Goal: Find specific page/section: Find specific page/section

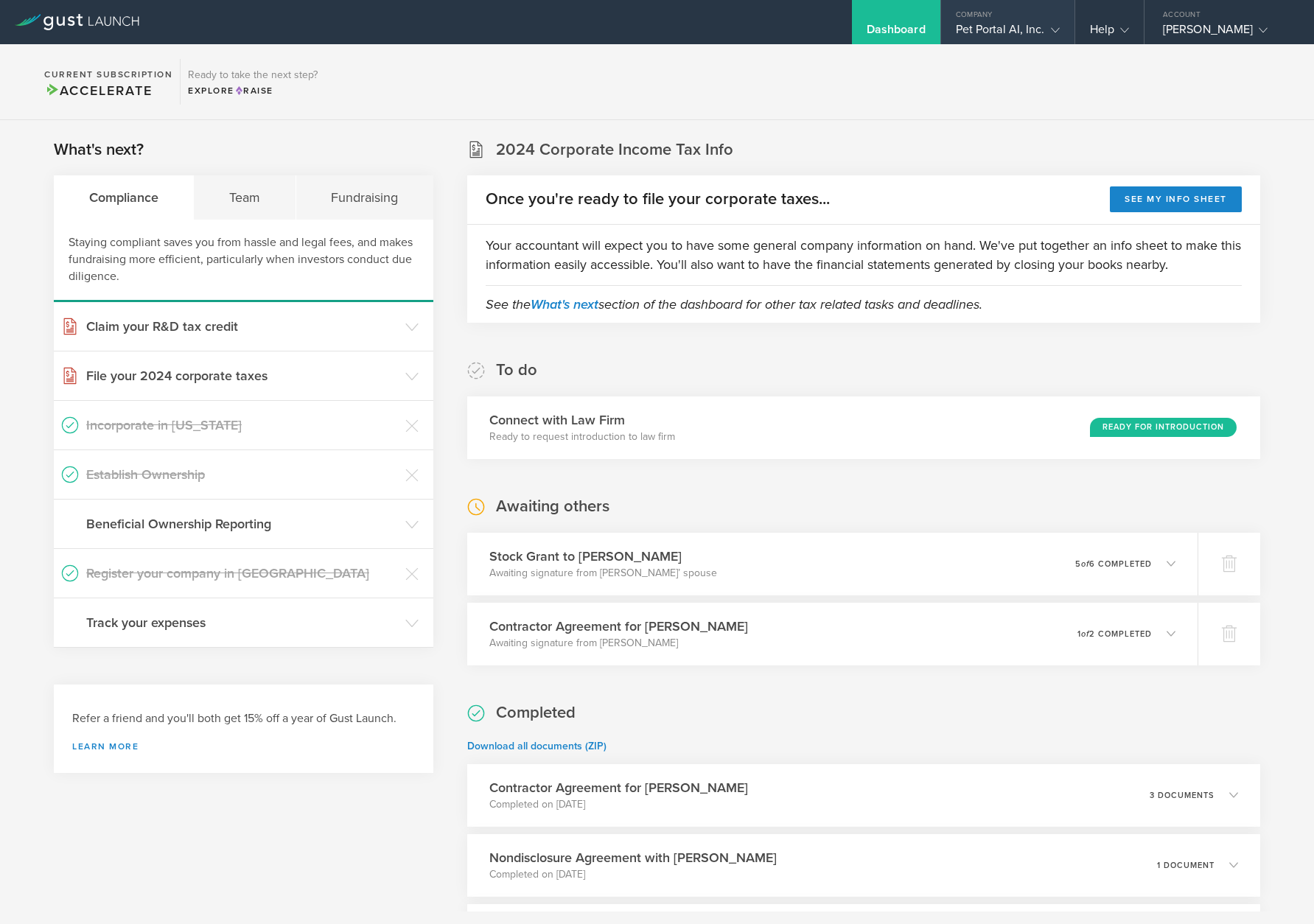
click at [995, 29] on div "Pet Portal AI, Inc." at bounding box center [1007, 33] width 104 height 22
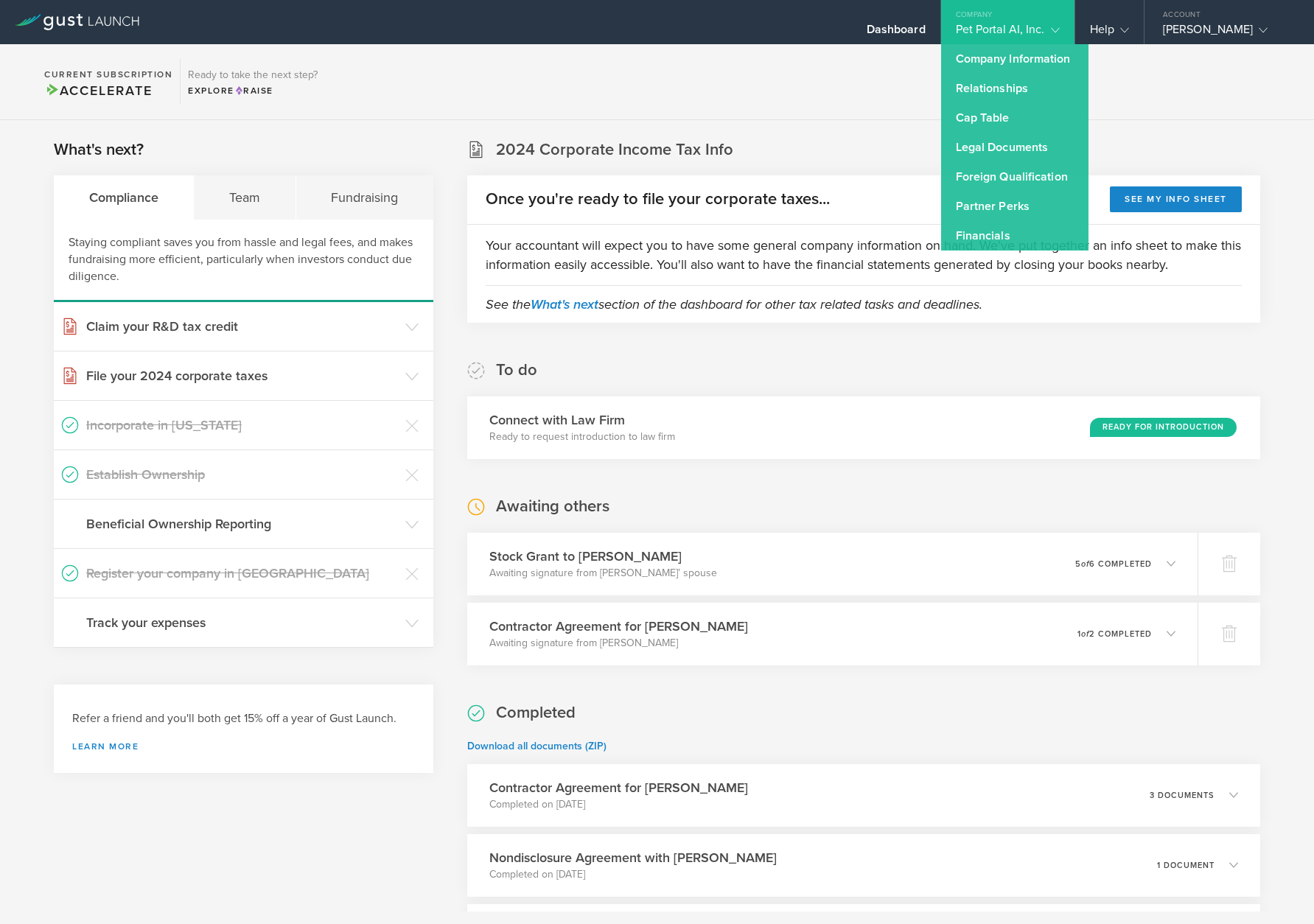
drag, startPoint x: 1145, startPoint y: 83, endPoint x: 1136, endPoint y: 90, distance: 11.4
click at [1136, 89] on section "Current Subscription Accelerate Ready to take the next step? Explore Raise" at bounding box center [657, 82] width 1314 height 76
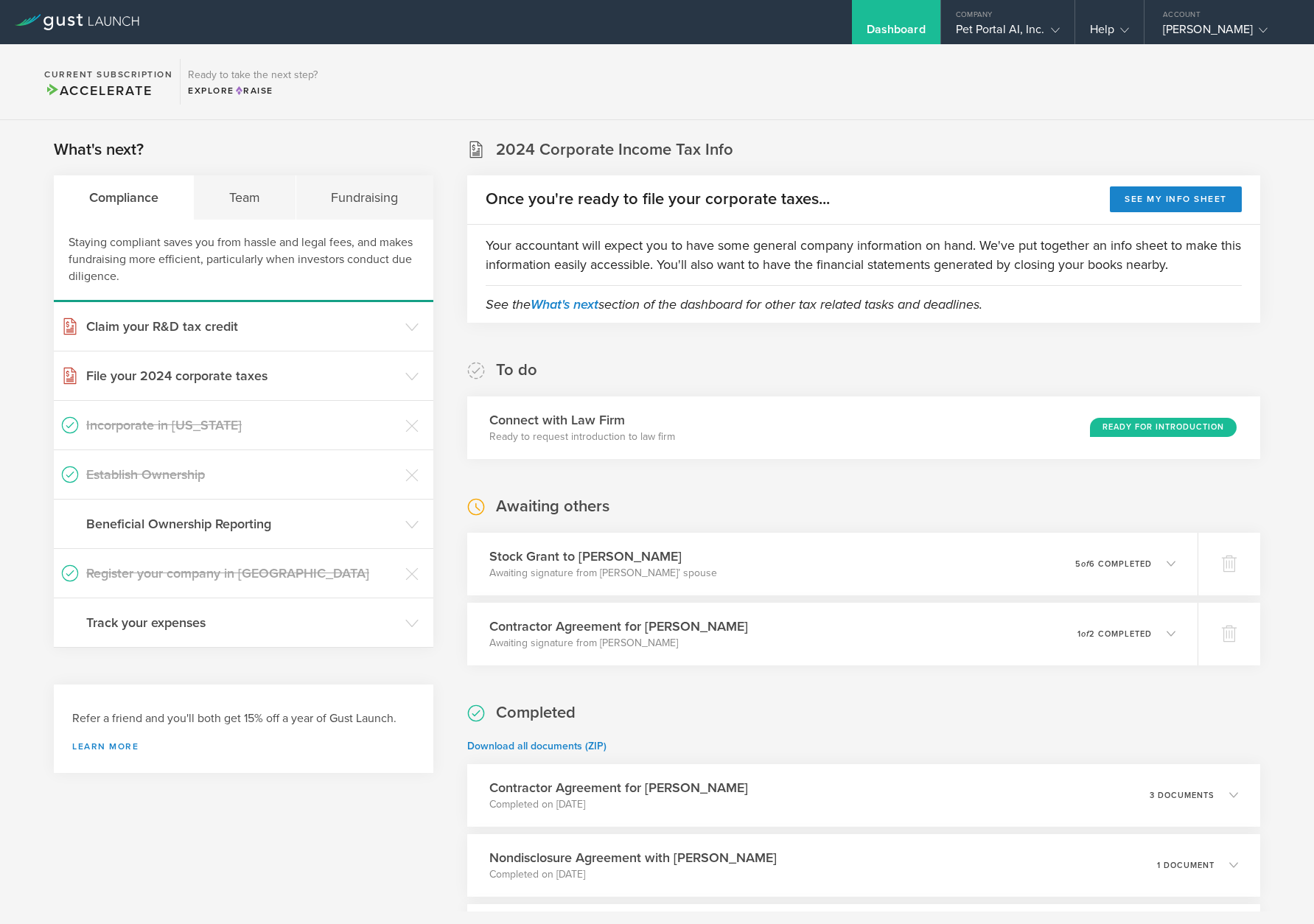
drag, startPoint x: 1125, startPoint y: 88, endPoint x: 1117, endPoint y: 92, distance: 8.9
click at [1123, 91] on section "Current Subscription Accelerate Ready to take the next step? Explore Raise" at bounding box center [657, 82] width 1314 height 76
click at [1036, 88] on section "Current Subscription Accelerate Ready to take the next step? Explore Raise" at bounding box center [657, 82] width 1314 height 76
click at [1040, 31] on div "Pet Portal AI, Inc." at bounding box center [1007, 33] width 104 height 22
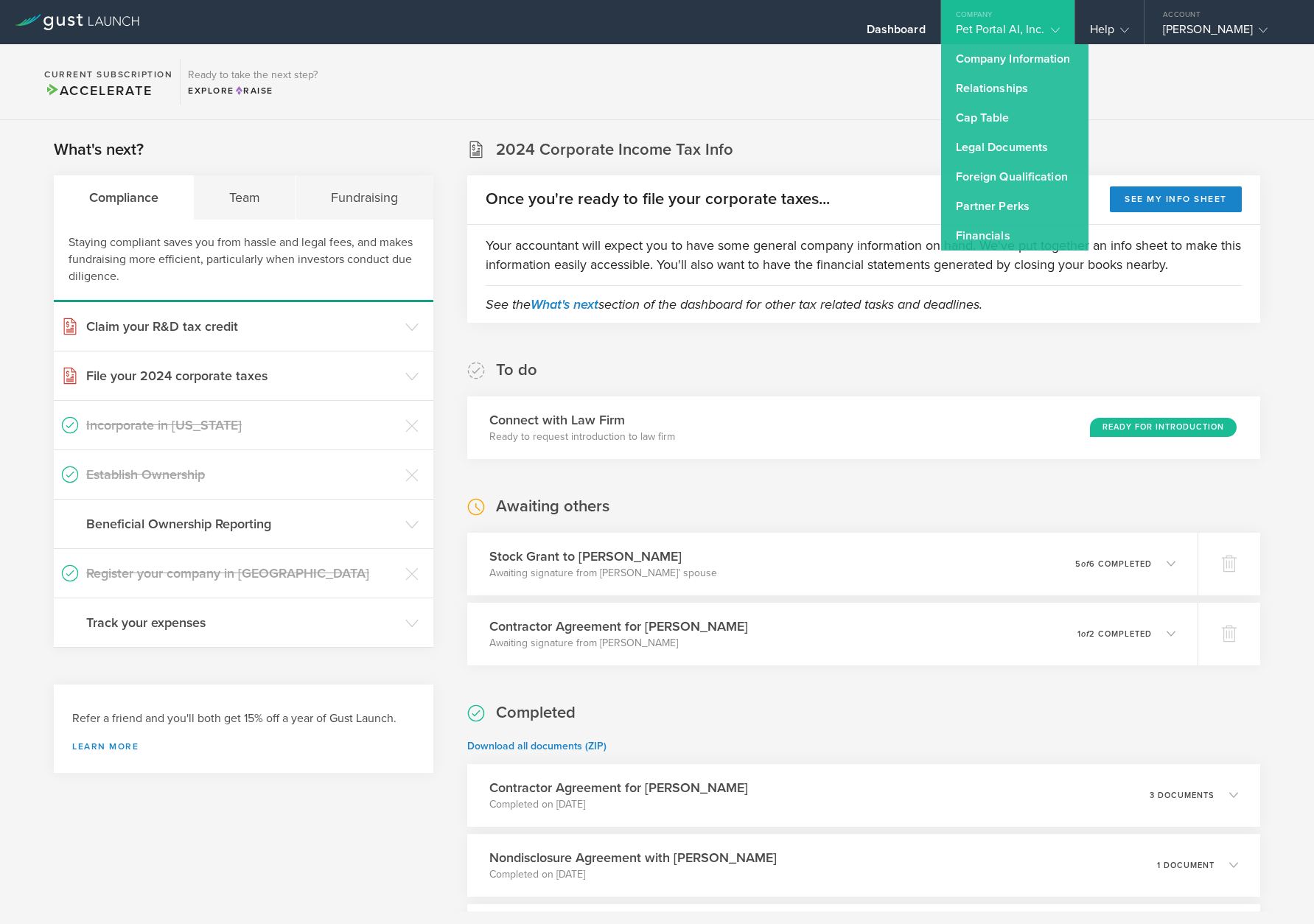
click at [1164, 104] on section "Current Subscription Accelerate Ready to take the next step? Explore Raise" at bounding box center [657, 82] width 1314 height 76
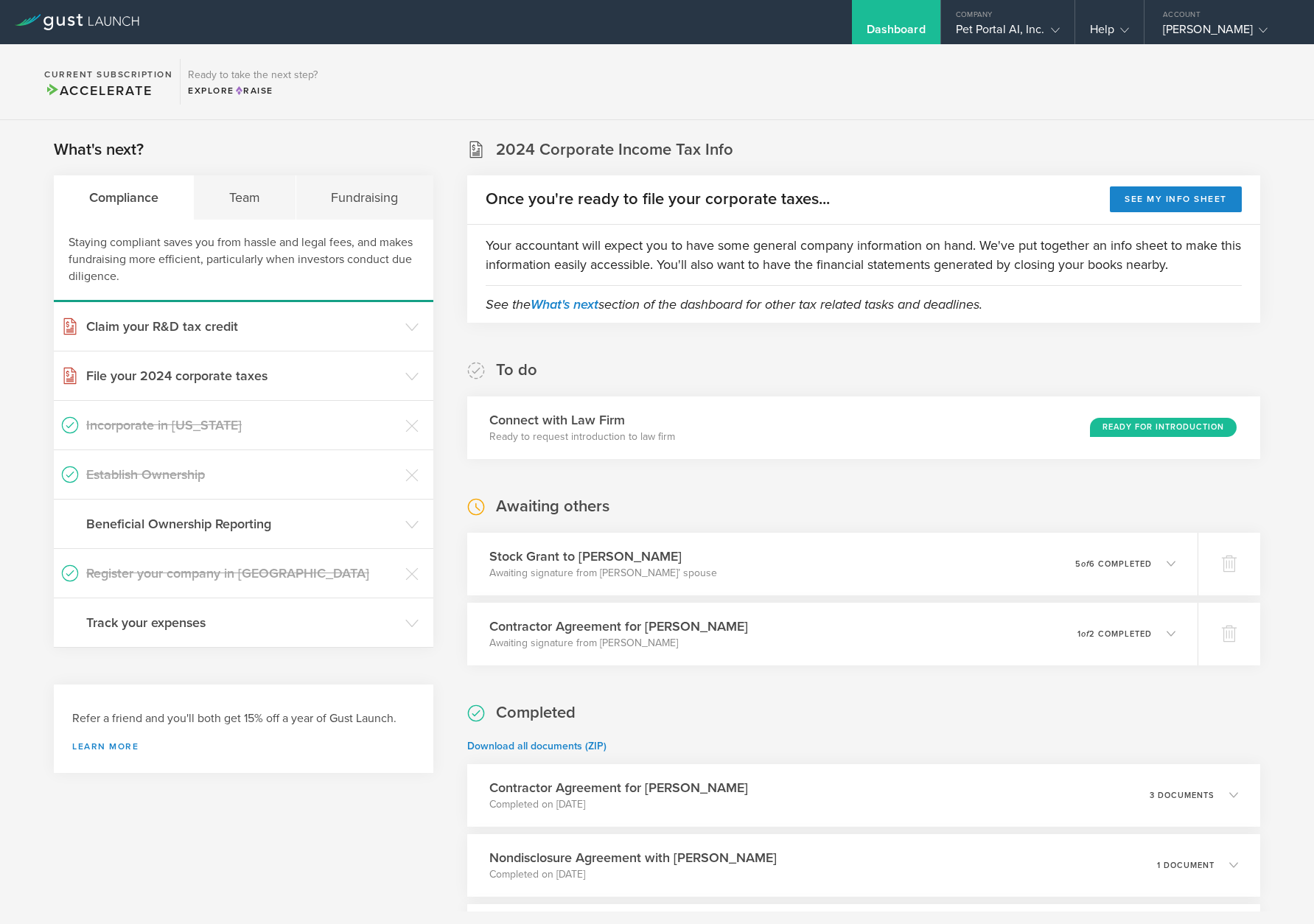
click at [724, 85] on section "Current Subscription Accelerate Ready to take the next step? Explore Raise" at bounding box center [657, 82] width 1314 height 76
click at [699, 95] on section "Current Subscription Accelerate Ready to take the next step? Explore Raise" at bounding box center [657, 82] width 1314 height 76
click at [1019, 20] on div "Company" at bounding box center [1008, 11] width 133 height 22
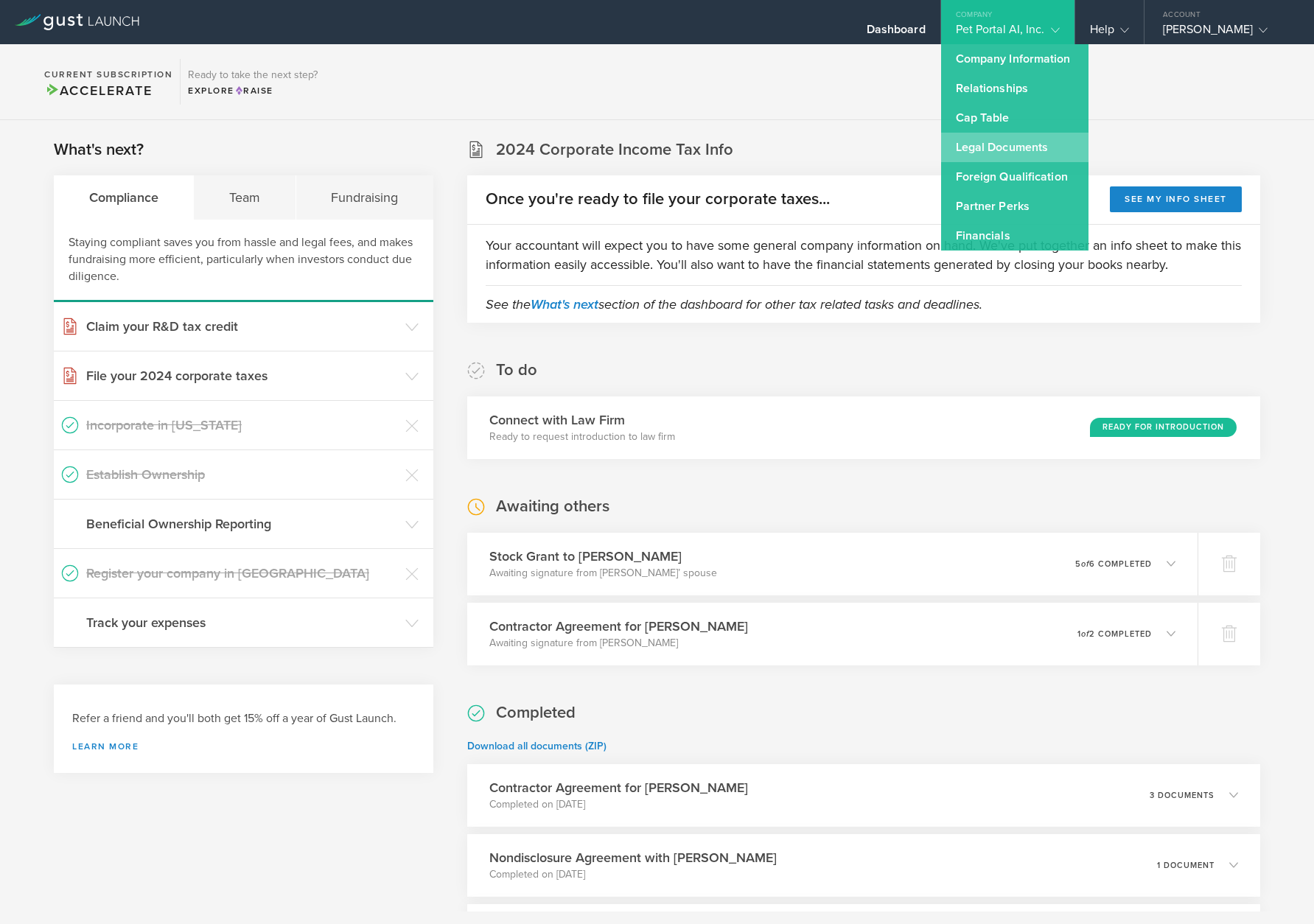
click at [1040, 154] on link "Legal Documents" at bounding box center [1015, 147] width 147 height 29
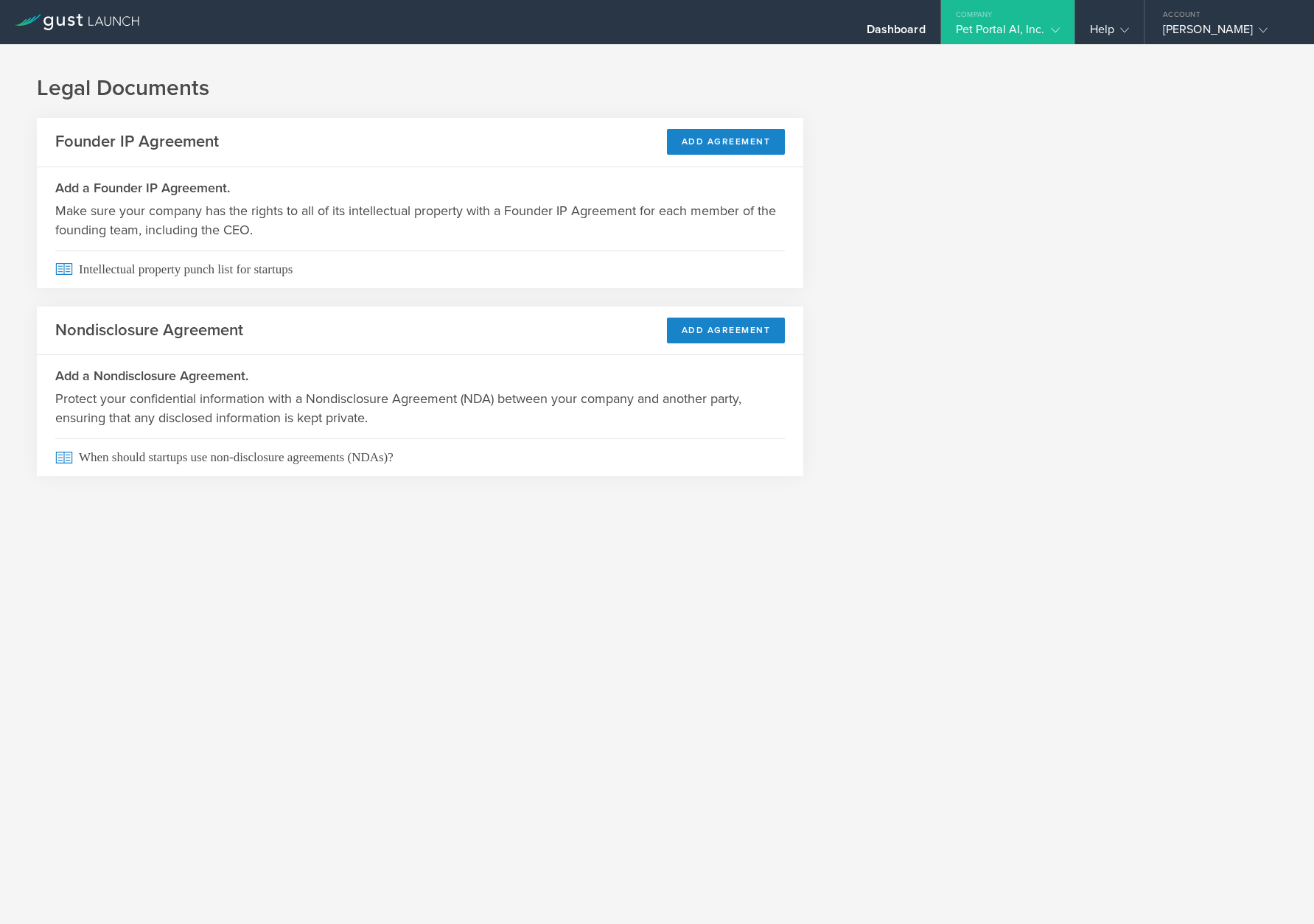
click at [1046, 29] on gust-icon at bounding box center [1052, 29] width 14 height 14
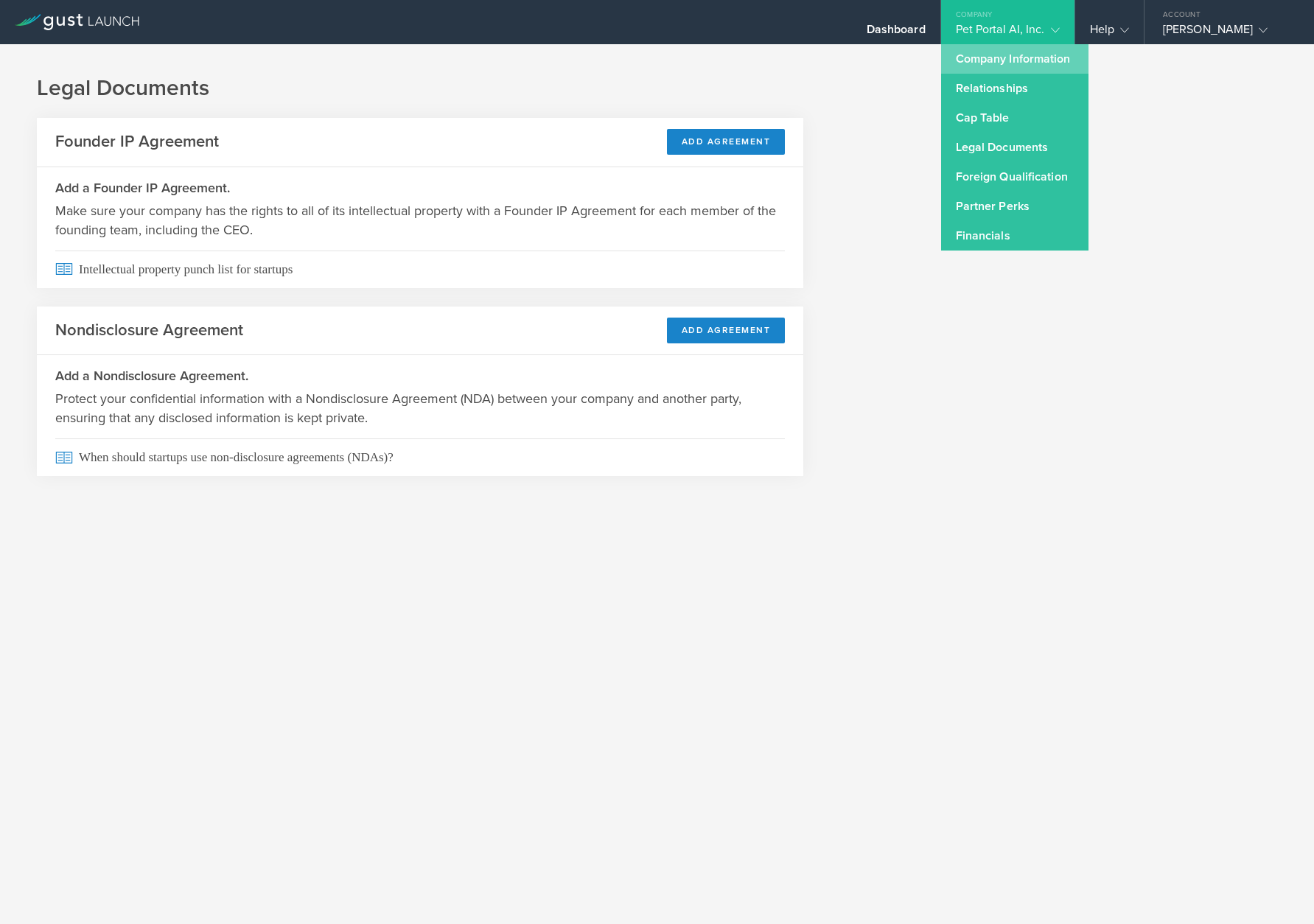
click at [1041, 66] on link "Company Information" at bounding box center [1015, 58] width 147 height 29
